Goal: Transaction & Acquisition: Purchase product/service

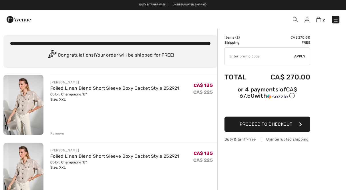
click at [55, 135] on div "Remove" at bounding box center [57, 133] width 14 height 5
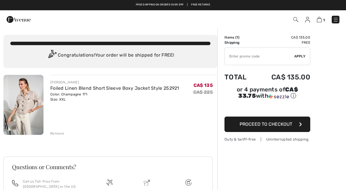
click at [111, 59] on div "Congratulations! Your order will be shipped for FREE!" at bounding box center [110, 55] width 200 height 11
click at [135, 90] on link "Foiled Linen Blend Short Sleeve Boxy Jacket Style 252921" at bounding box center [114, 87] width 129 height 5
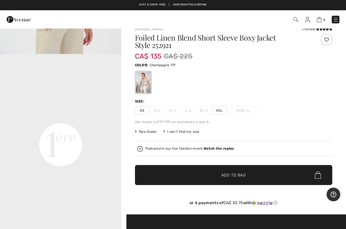
scroll to position [331, 0]
click at [146, 131] on span "Size Guide" at bounding box center [145, 131] width 21 height 5
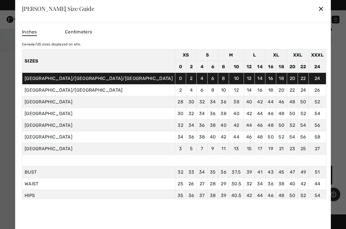
click at [46, 61] on div at bounding box center [173, 114] width 346 height 229
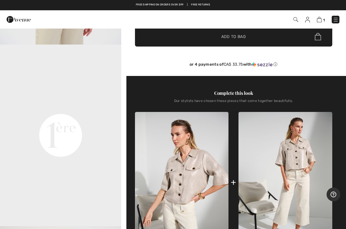
scroll to position [0, 0]
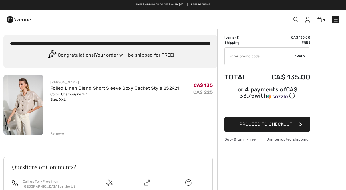
click at [240, 123] on span "Proceed to Checkout" at bounding box center [265, 123] width 53 height 5
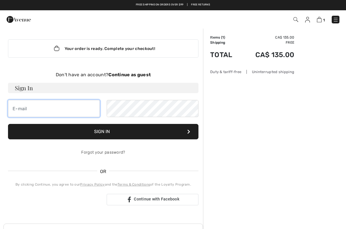
click at [26, 107] on input "email" at bounding box center [54, 108] width 92 height 17
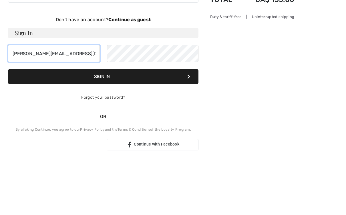
type input "andrea-newyork@hotmail.com"
click at [101, 124] on button "Sign In" at bounding box center [103, 131] width 190 height 15
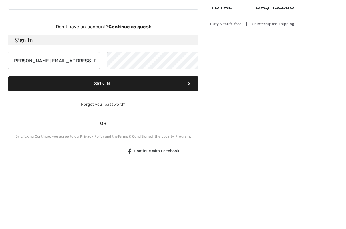
scroll to position [55, 0]
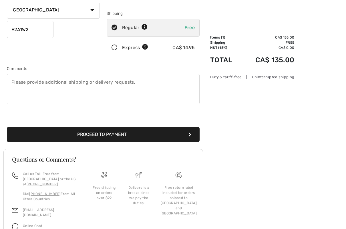
scroll to position [120, 0]
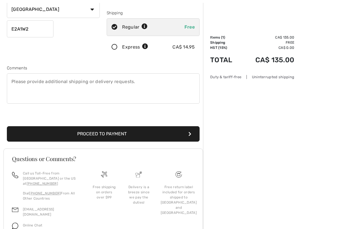
click at [37, 135] on button "Proceed to Payment" at bounding box center [103, 133] width 193 height 15
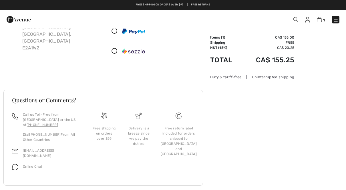
scroll to position [57, 0]
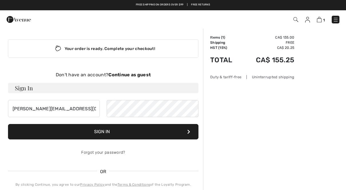
click at [308, 21] on img at bounding box center [307, 20] width 5 height 6
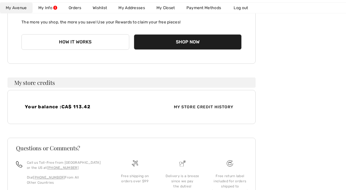
scroll to position [118, 0]
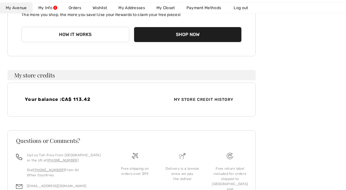
click at [43, 103] on div "Your balance : CA$ 113.42" at bounding box center [76, 100] width 110 height 6
click at [75, 100] on span "CA$ 113.42" at bounding box center [75, 99] width 29 height 5
click at [202, 97] on span "My Store Credit History" at bounding box center [203, 100] width 69 height 6
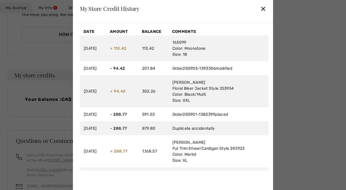
click at [125, 93] on span "+ 94.42" at bounding box center [117, 91] width 15 height 5
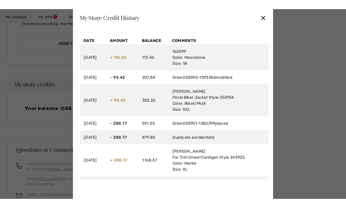
scroll to position [0, 0]
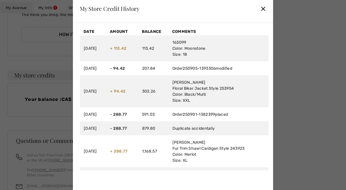
click at [37, 61] on div at bounding box center [173, 95] width 346 height 190
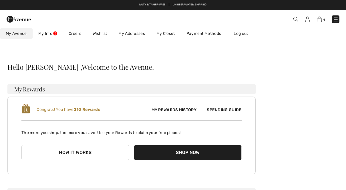
click at [75, 34] on link "Orders" at bounding box center [75, 33] width 24 height 11
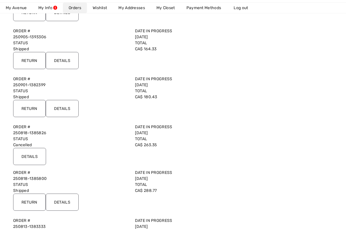
scroll to position [107, 0]
click at [32, 158] on input "Details" at bounding box center [29, 155] width 33 height 17
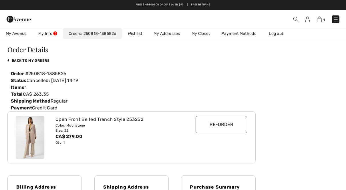
scroll to position [0, 0]
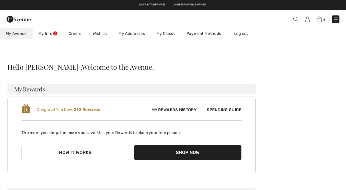
click at [75, 32] on link "Orders" at bounding box center [75, 33] width 24 height 11
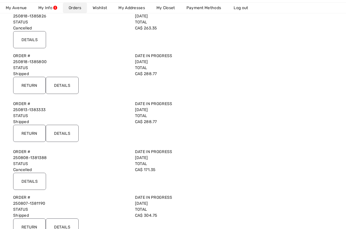
scroll to position [224, 0]
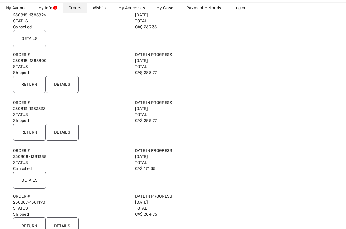
click at [35, 85] on input "Return" at bounding box center [29, 84] width 33 height 17
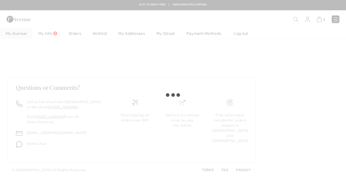
scroll to position [158, 0]
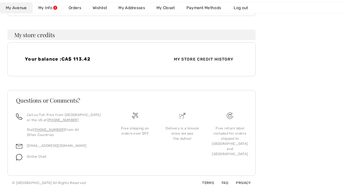
click at [73, 12] on link "Orders" at bounding box center [75, 8] width 24 height 11
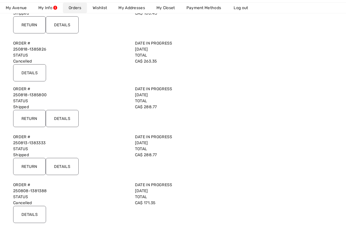
scroll to position [195, 0]
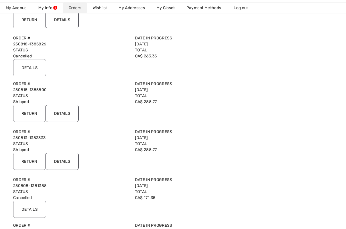
click at [63, 112] on input "Details" at bounding box center [62, 113] width 33 height 17
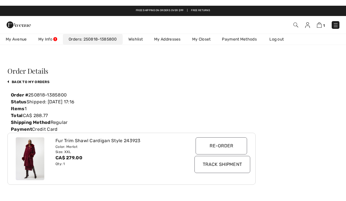
scroll to position [0, 0]
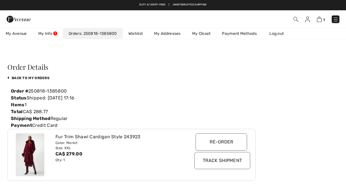
click at [105, 34] on link "250818-1385800" at bounding box center [99, 33] width 36 height 5
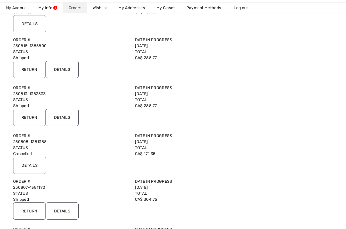
scroll to position [240, 0]
click at [65, 117] on input "Details" at bounding box center [62, 116] width 33 height 17
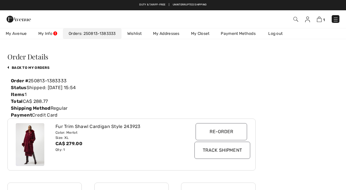
scroll to position [5, 0]
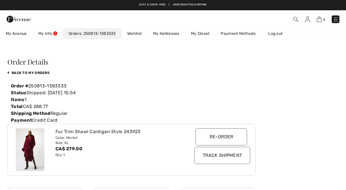
click at [101, 32] on link "250813-1383333" at bounding box center [98, 33] width 35 height 5
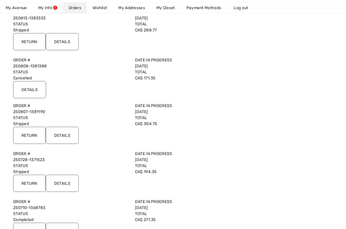
scroll to position [315, 0]
click at [65, 136] on input "Details" at bounding box center [62, 135] width 33 height 17
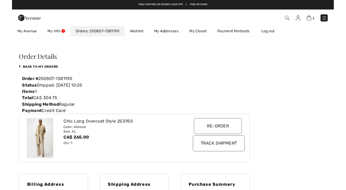
scroll to position [0, 0]
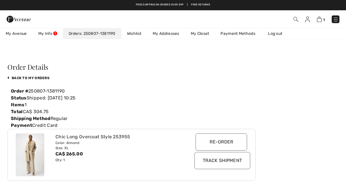
click at [91, 31] on link "Orders 250807-1381190" at bounding box center [92, 33] width 58 height 11
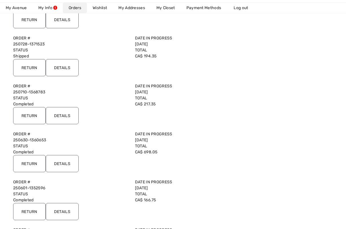
scroll to position [431, 0]
click at [65, 115] on input "Details" at bounding box center [62, 115] width 33 height 17
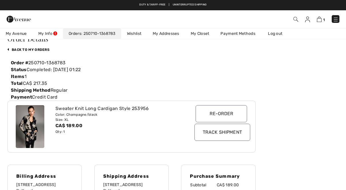
scroll to position [22, 0]
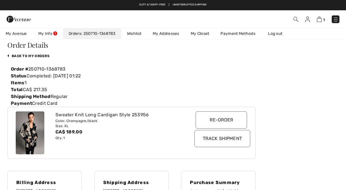
click at [88, 31] on link "250710-1368783" at bounding box center [98, 33] width 34 height 5
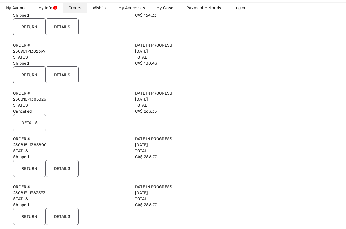
scroll to position [141, 0]
click at [67, 77] on input "Details" at bounding box center [62, 74] width 33 height 17
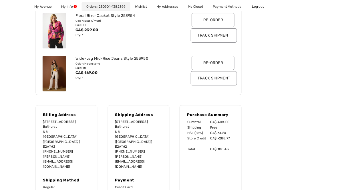
scroll to position [118, 0]
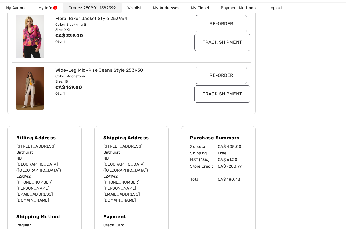
click at [213, 43] on input "Track Shipment" at bounding box center [222, 42] width 56 height 17
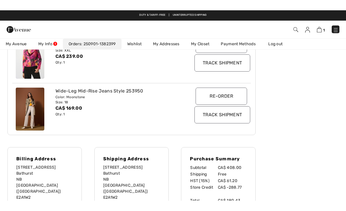
scroll to position [107, 0]
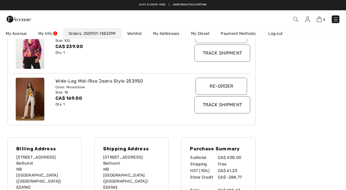
click at [214, 107] on input "Track Shipment" at bounding box center [222, 104] width 56 height 17
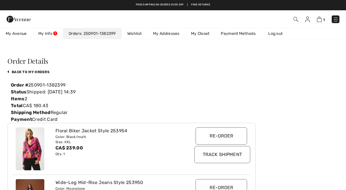
scroll to position [0, 0]
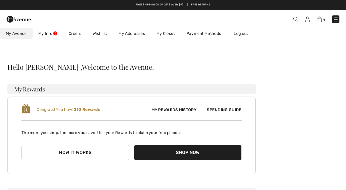
click at [77, 34] on link "Orders" at bounding box center [75, 33] width 24 height 11
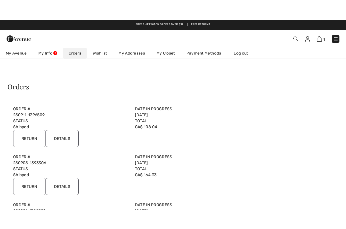
scroll to position [3, 0]
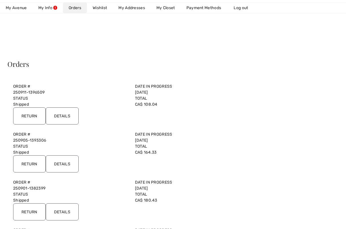
click at [63, 116] on input "Details" at bounding box center [62, 115] width 33 height 17
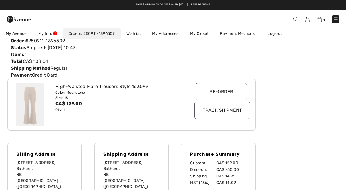
scroll to position [0, 0]
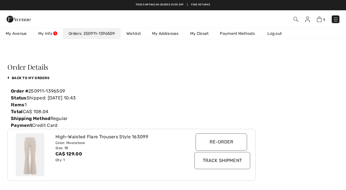
click at [94, 34] on link "250911-1396509" at bounding box center [98, 33] width 34 height 5
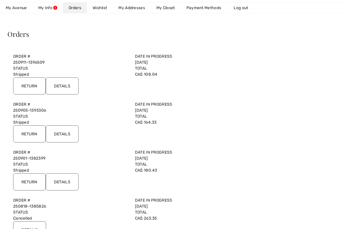
scroll to position [33, 0]
click at [69, 137] on input "Details" at bounding box center [62, 133] width 33 height 17
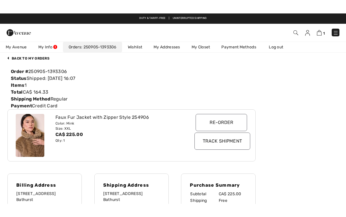
scroll to position [0, 0]
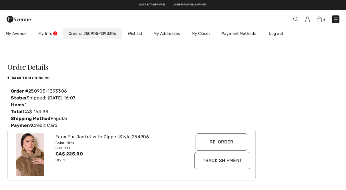
click at [47, 33] on link "My Info" at bounding box center [48, 33] width 30 height 11
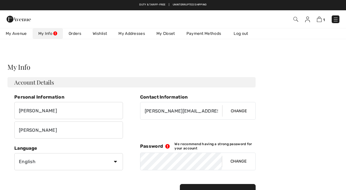
click at [201, 29] on link "Payment Methods" at bounding box center [204, 33] width 46 height 11
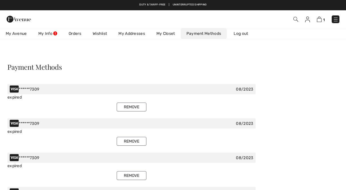
click at [167, 34] on link "My Closet" at bounding box center [166, 33] width 30 height 11
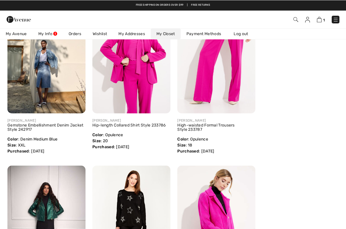
scroll to position [1464, 0]
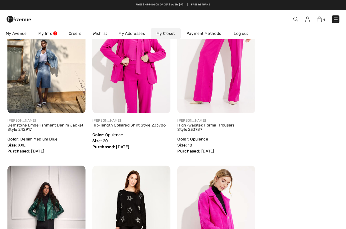
click at [40, 83] on img at bounding box center [46, 54] width 78 height 117
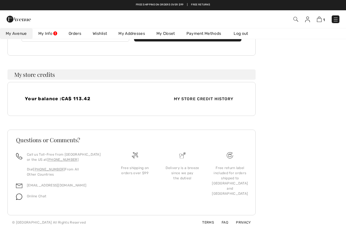
scroll to position [118, 0]
click at [77, 102] on span "CA$ 113.42" at bounding box center [75, 98] width 29 height 5
click at [197, 97] on span "My Store Credit History" at bounding box center [203, 99] width 69 height 6
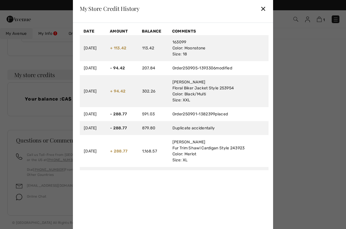
click at [294, 130] on div at bounding box center [173, 114] width 346 height 229
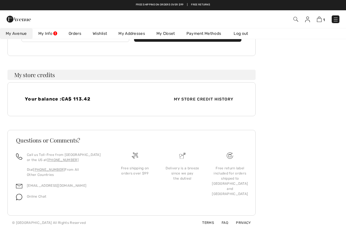
click at [320, 20] on img at bounding box center [319, 19] width 5 height 5
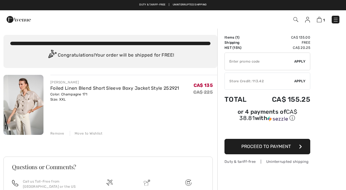
click at [242, 67] on input "TEXT" at bounding box center [259, 61] width 69 height 17
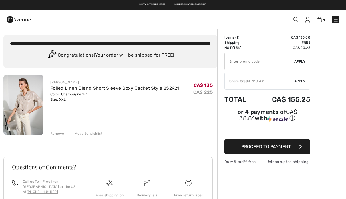
click at [246, 83] on div "Store Credit: 113.42" at bounding box center [259, 81] width 69 height 5
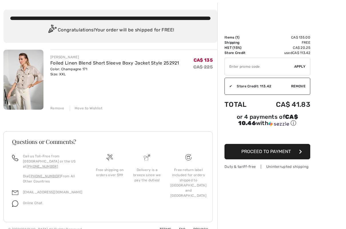
scroll to position [25, 0]
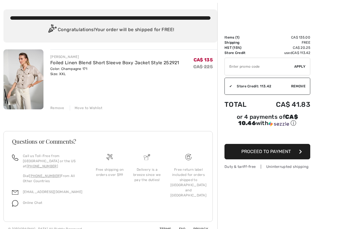
click at [269, 154] on span "Proceed to Payment" at bounding box center [265, 151] width 49 height 5
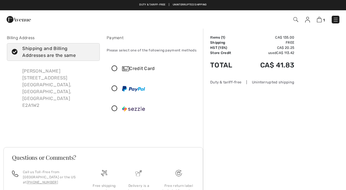
click at [120, 67] on icon at bounding box center [114, 69] width 15 height 6
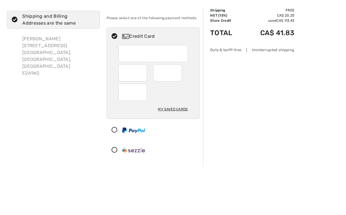
scroll to position [40, 0]
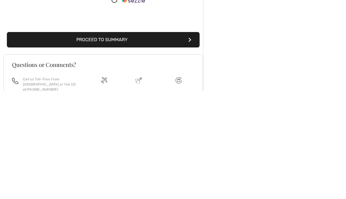
click at [101, 140] on button "Proceed to Summary" at bounding box center [103, 147] width 193 height 15
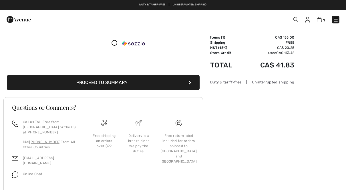
scroll to position [109, 0]
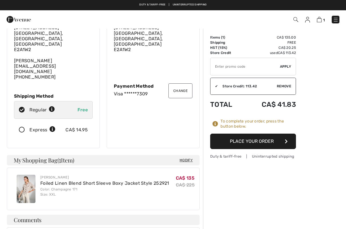
scroll to position [40, 0]
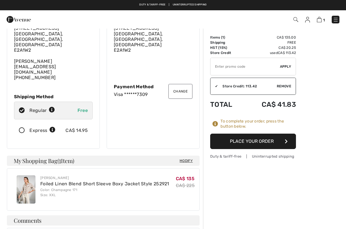
click at [264, 141] on button "Place Your Order" at bounding box center [253, 141] width 86 height 15
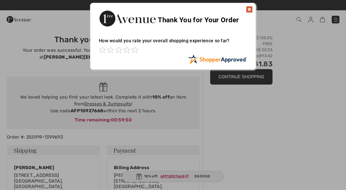
click at [246, 9] on img at bounding box center [249, 9] width 7 height 7
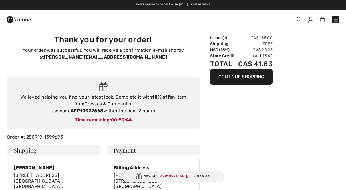
click at [257, 78] on button "Continue Shopping" at bounding box center [241, 76] width 62 height 15
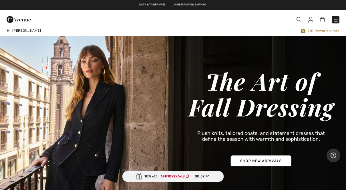
click at [261, 164] on img at bounding box center [173, 119] width 346 height 166
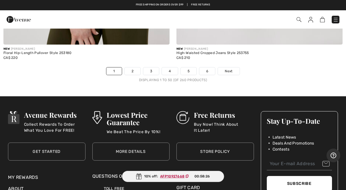
scroll to position [7007, 0]
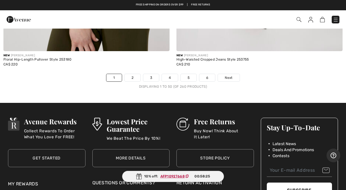
click at [137, 74] on link "2" at bounding box center [133, 77] width 16 height 7
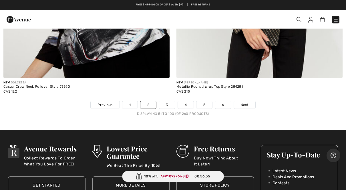
scroll to position [6979, 0]
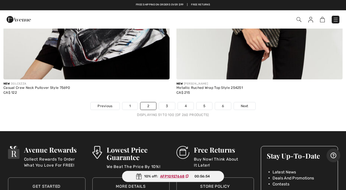
click at [169, 103] on link "3" at bounding box center [167, 105] width 16 height 7
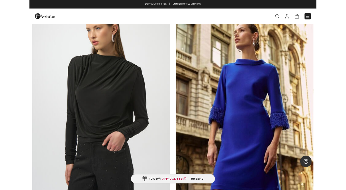
scroll to position [5397, 0]
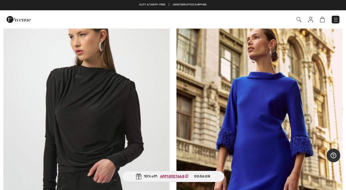
click at [93, 99] on img at bounding box center [86, 125] width 166 height 249
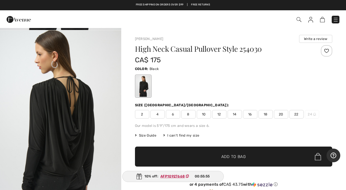
scroll to position [178, 0]
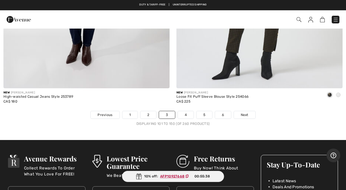
scroll to position [6965, 0]
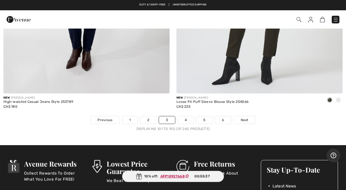
click at [184, 116] on link "4" at bounding box center [186, 119] width 16 height 7
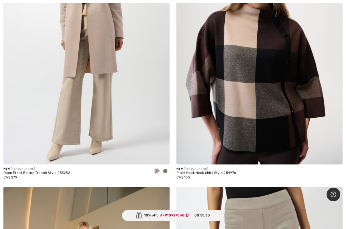
scroll to position [164, 0]
click at [43, 103] on img at bounding box center [86, 39] width 166 height 249
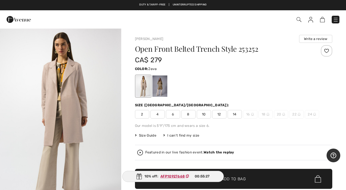
click at [163, 89] on div at bounding box center [159, 85] width 15 height 21
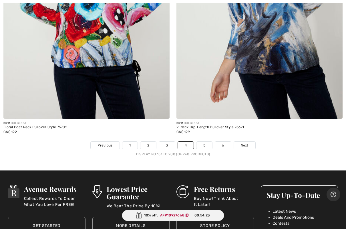
scroll to position [6957, 0]
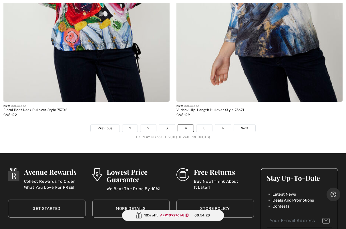
click at [206, 125] on link "5" at bounding box center [204, 128] width 16 height 7
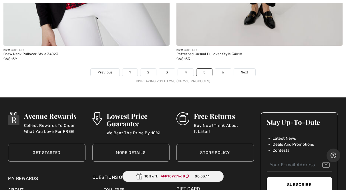
scroll to position [7046, 0]
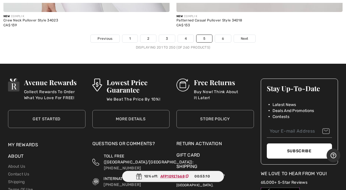
click at [224, 35] on link "6" at bounding box center [223, 38] width 16 height 7
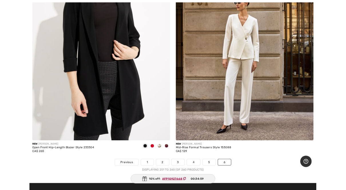
scroll to position [1085, 0]
